Goal: Task Accomplishment & Management: Understand process/instructions

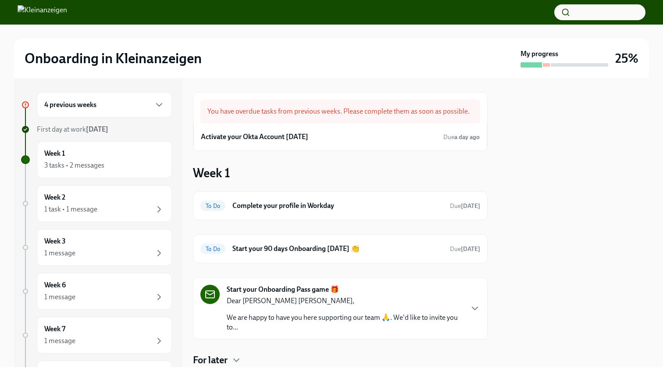
click at [299, 118] on div "You have overdue tasks from previous weeks. Please complete them as soon as pos…" at bounding box center [340, 112] width 280 height 24
click at [223, 139] on h6 "Activate your Okta Account [DATE]" at bounding box center [254, 137] width 107 height 10
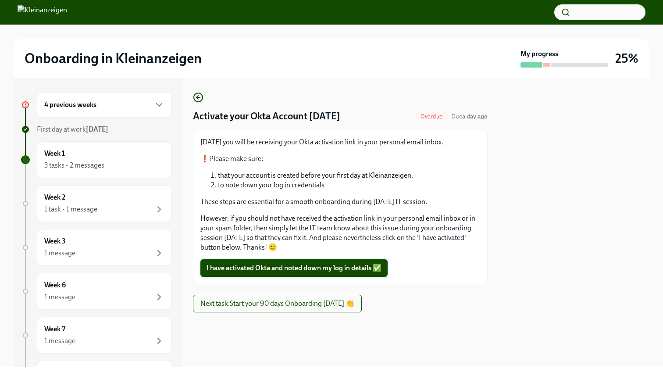
click at [263, 266] on span "I have activated Okta and noted down my log in details ✅" at bounding box center [294, 268] width 175 height 9
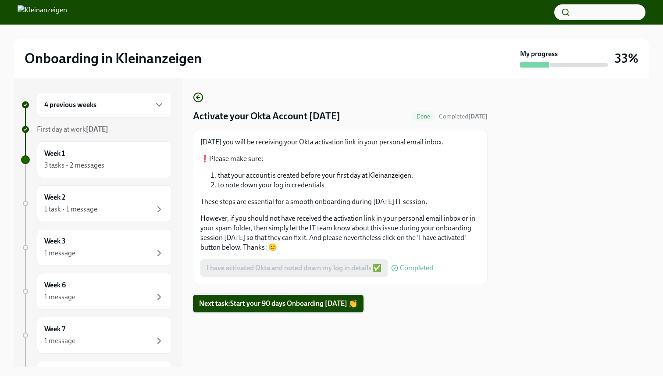
click at [268, 309] on button "Next task : Start your 90 days Onboarding [DATE] 👏" at bounding box center [278, 304] width 171 height 18
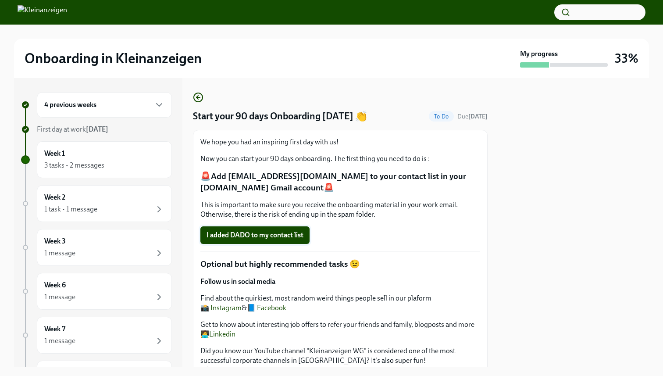
scroll to position [1, 0]
click at [242, 177] on p "🚨Add [EMAIL_ADDRESS][DOMAIN_NAME] to your contact list in your [DOMAIN_NAME] Gm…" at bounding box center [340, 181] width 280 height 22
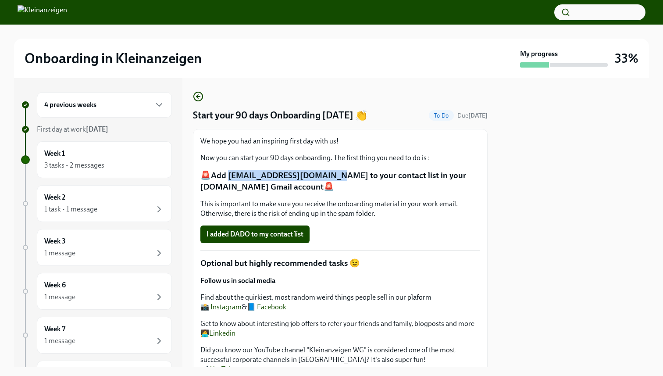
drag, startPoint x: 226, startPoint y: 177, endPoint x: 320, endPoint y: 177, distance: 93.8
click at [320, 177] on p "🚨Add [EMAIL_ADDRESS][DOMAIN_NAME] to your contact list in your [DOMAIN_NAME] Gm…" at bounding box center [340, 181] width 280 height 22
copy p "[EMAIL_ADDRESS][DOMAIN_NAME]"
